Goal: Find specific page/section: Find specific page/section

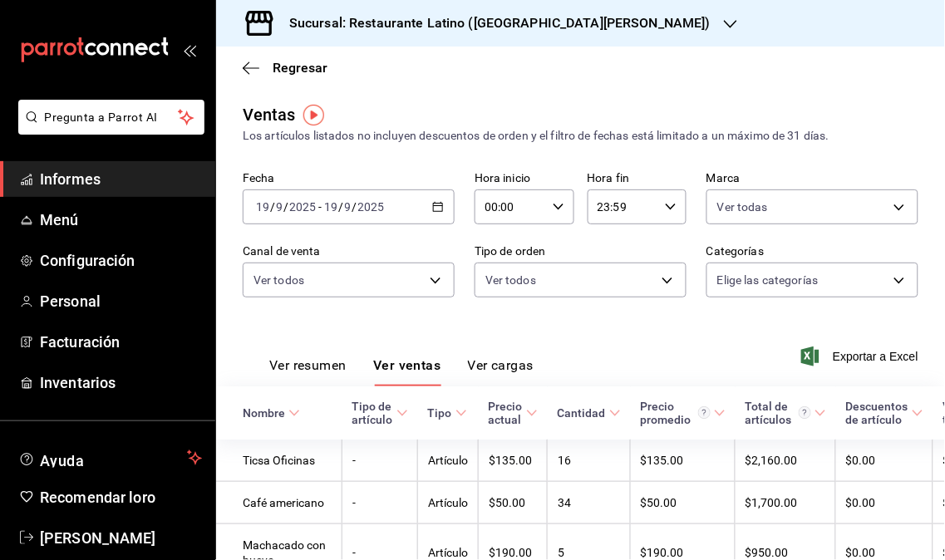
click at [147, 189] on span "Informes" at bounding box center [121, 179] width 162 height 22
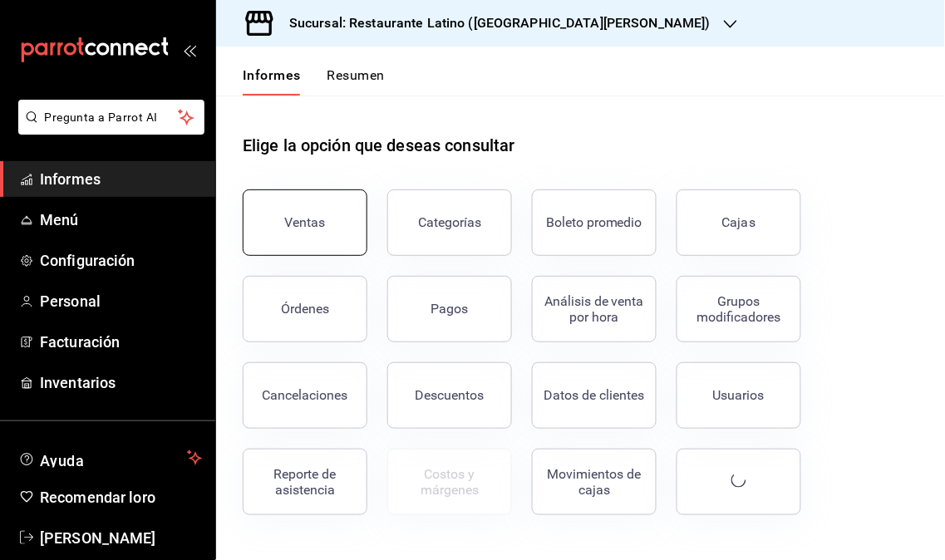
click at [277, 220] on button "Ventas" at bounding box center [305, 222] width 125 height 66
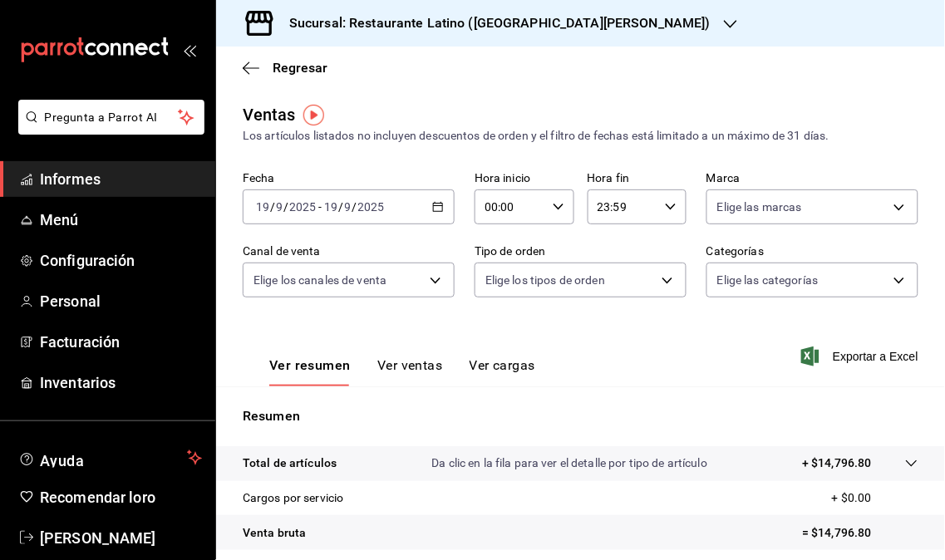
click at [724, 26] on icon "button" at bounding box center [730, 23] width 13 height 13
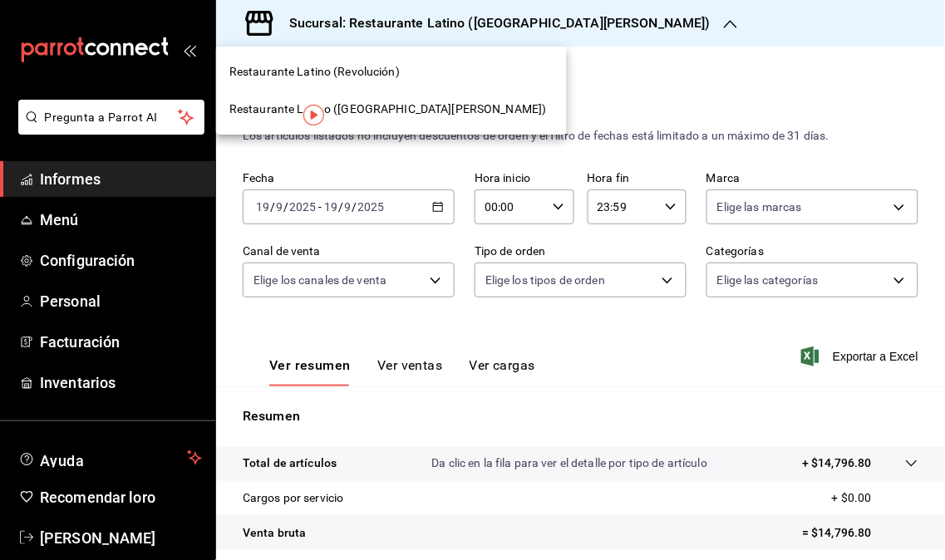
click at [336, 75] on font "Restaurante Latino (Revolución)" at bounding box center [314, 71] width 170 height 13
